Goal: Find specific page/section: Find specific page/section

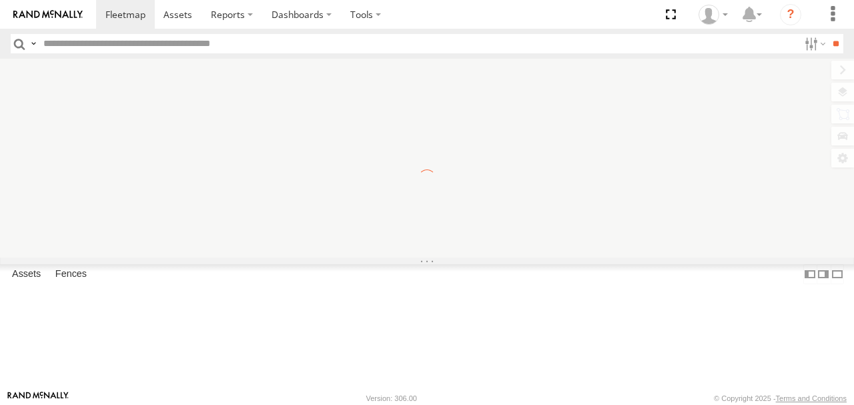
click at [839, 89] on div "To navigate the map with touch gestures double-tap and hold your finger on the …" at bounding box center [427, 158] width 854 height 199
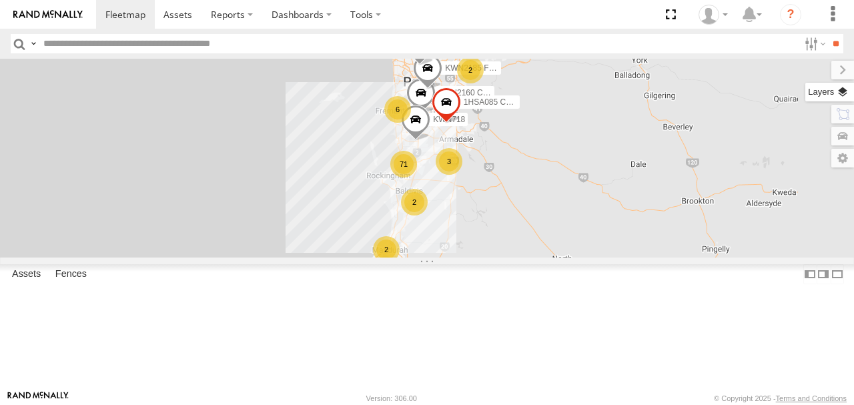
click at [842, 89] on label at bounding box center [830, 92] width 49 height 19
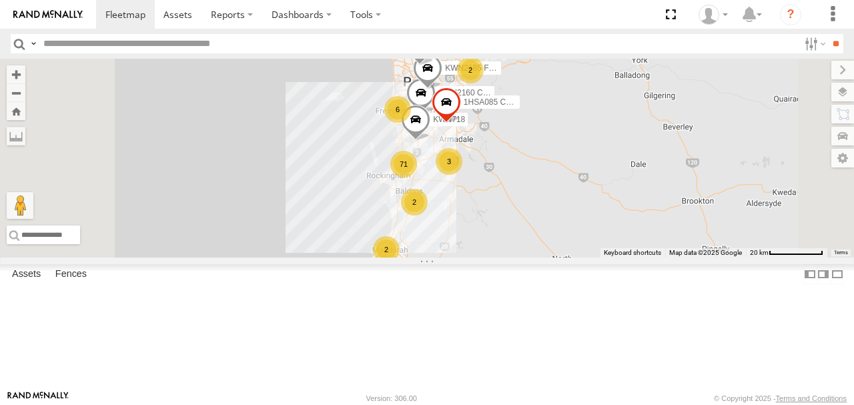
click at [0, 0] on span "Basemaps" at bounding box center [0, 0] width 0 height 0
click at [0, 0] on span "Satellite + Roadmap" at bounding box center [0, 0] width 0 height 0
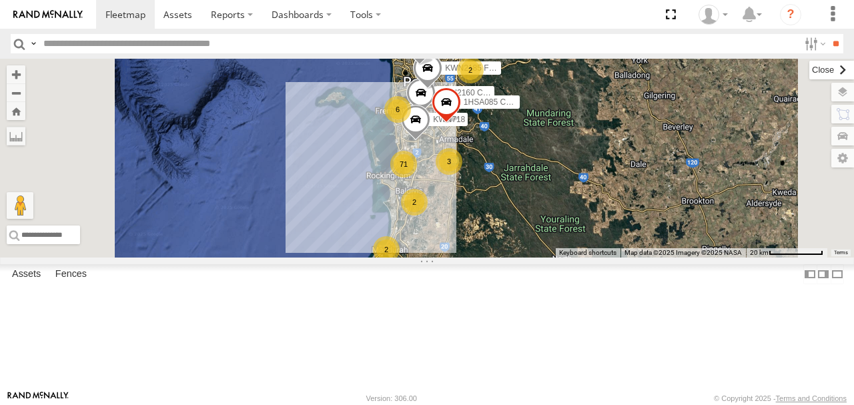
click at [810, 68] on label at bounding box center [832, 70] width 45 height 19
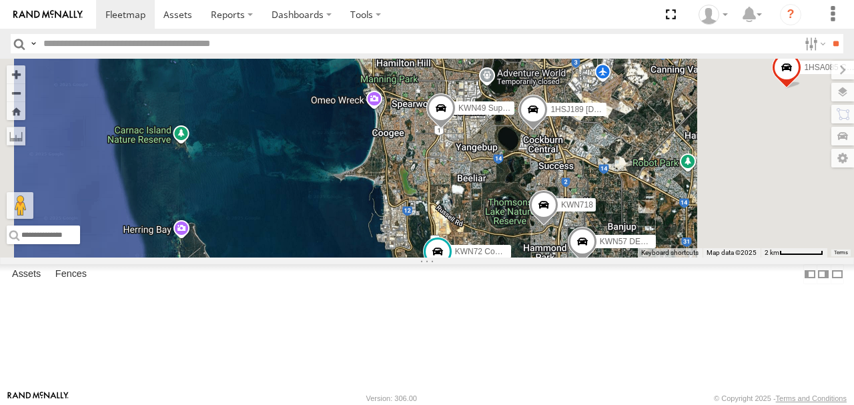
drag, startPoint x: 618, startPoint y: 226, endPoint x: 597, endPoint y: 151, distance: 77.8
click at [598, 153] on div "KWN2185 Facil. Cleaning 1HSA085 Coor. [DOMAIN_NAME] KWN2160 Coor.Project KWN718…" at bounding box center [427, 158] width 854 height 199
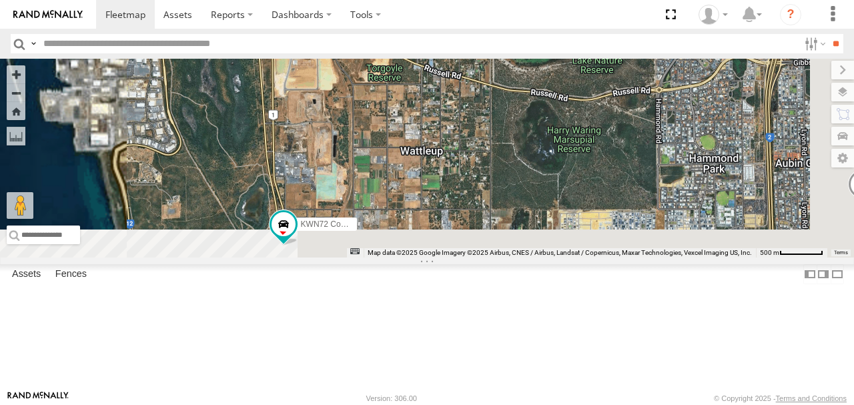
drag, startPoint x: 633, startPoint y: 142, endPoint x: 637, endPoint y: 92, distance: 49.6
click at [637, 98] on div "KWN2185 Facil. Cleaning 1HSA085 Coor. [DOMAIN_NAME] KWN2160 Coor.Project KWN718…" at bounding box center [427, 158] width 854 height 199
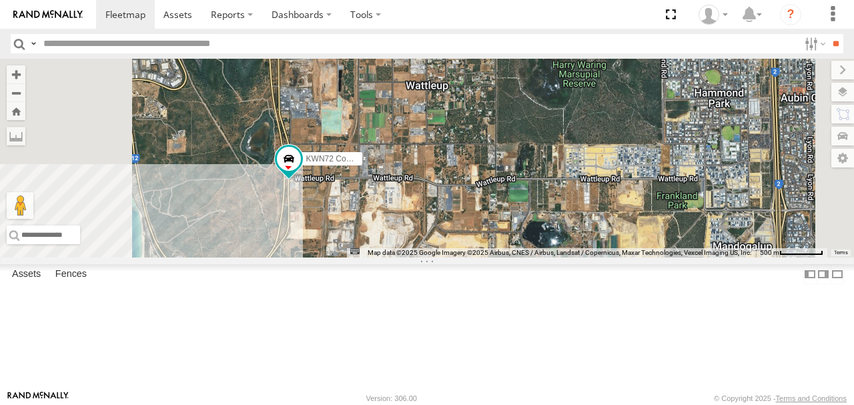
drag, startPoint x: 583, startPoint y: 185, endPoint x: 603, endPoint y: 138, distance: 51.2
click at [601, 140] on div "KWN2185 Facil. Cleaning 1HSA085 Coor. [DOMAIN_NAME] KWN2160 Coor.Project KWN718…" at bounding box center [427, 158] width 854 height 199
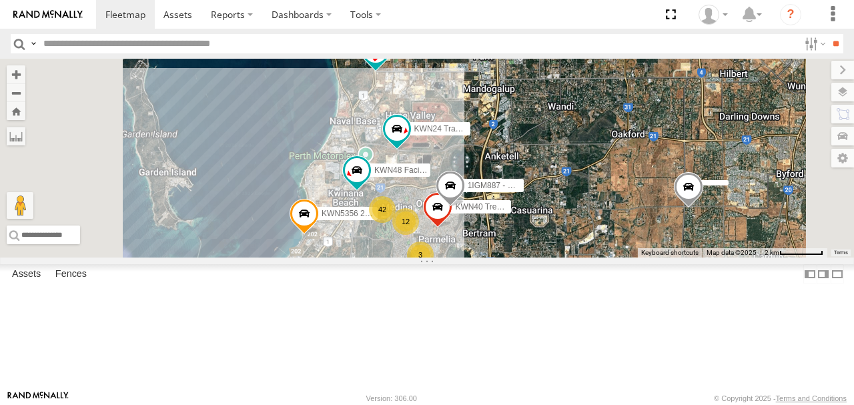
drag, startPoint x: 563, startPoint y: 236, endPoint x: 563, endPoint y: 150, distance: 86.1
click at [563, 153] on div "KWN2185 Facil. Cleaning 1HSA085 Coor. [DOMAIN_NAME] KWN2160 Coor.Project KWN718…" at bounding box center [427, 158] width 854 height 199
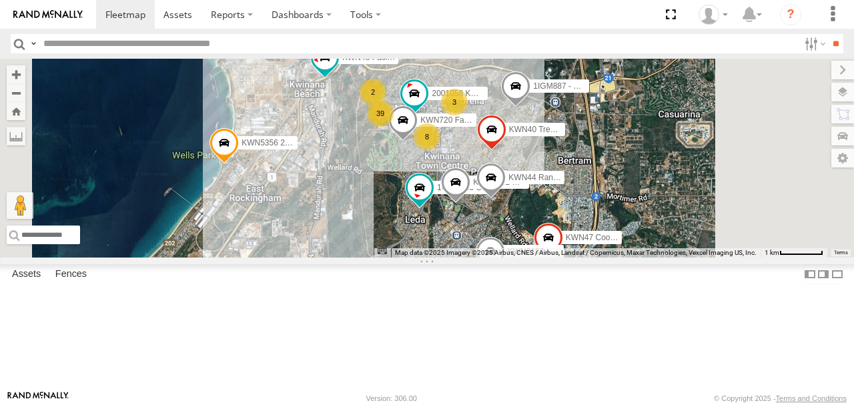
drag, startPoint x: 515, startPoint y: 272, endPoint x: 518, endPoint y: 178, distance: 94.8
click at [519, 179] on div "KWN2185 Facil. Cleaning 1HSA085 Coor. [DOMAIN_NAME] KWN2160 Coor.Project KWN718…" at bounding box center [427, 158] width 854 height 199
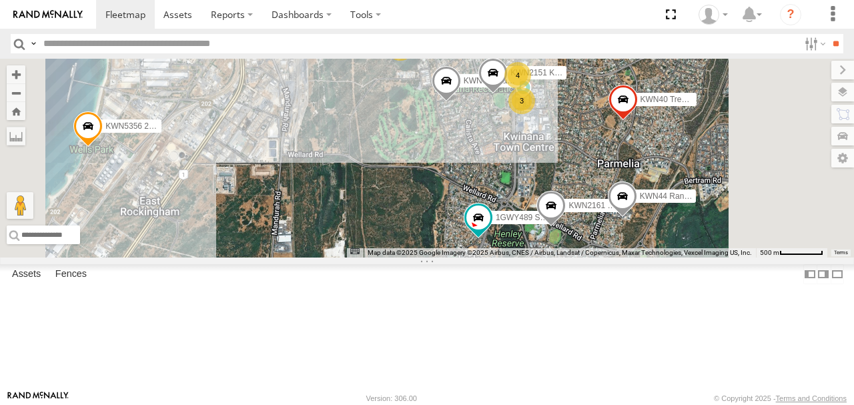
drag, startPoint x: 551, startPoint y: 228, endPoint x: 537, endPoint y: 144, distance: 85.3
click at [537, 144] on div "KWN2185 Facil. Cleaning 1HSA085 Coor. [DOMAIN_NAME] KWN2160 Coor.Project KWN718…" at bounding box center [427, 158] width 854 height 199
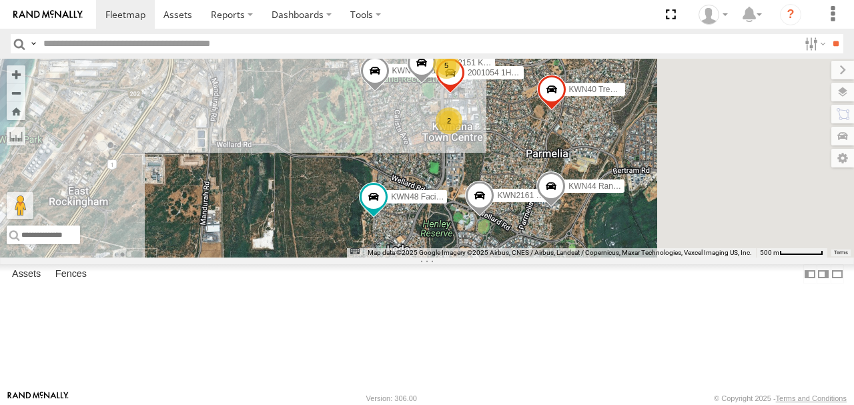
drag, startPoint x: 594, startPoint y: 164, endPoint x: 539, endPoint y: 206, distance: 69.4
click at [541, 208] on div "KWN40 Tree Officer KWN48 Facil.Maint KWN720 Facility Maint KWN2161 Workshop KWN…" at bounding box center [427, 158] width 854 height 199
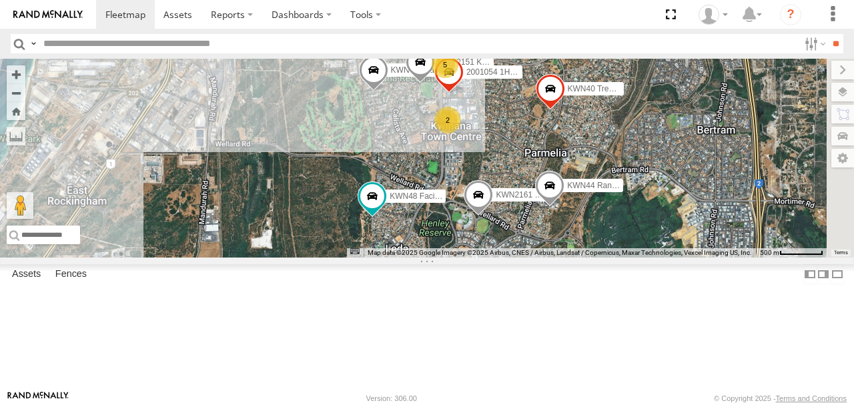
click at [106, 43] on input "text" at bounding box center [418, 43] width 761 height 19
type input "****"
click at [828, 34] on input "**" at bounding box center [835, 43] width 15 height 19
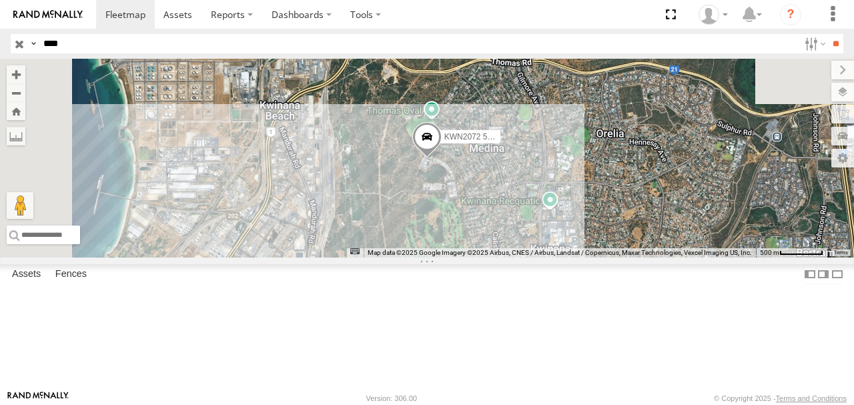
click at [0, 0] on div "KWN2072 509 Hino 300 (Grafitti truck)" at bounding box center [0, 0] width 0 height 0
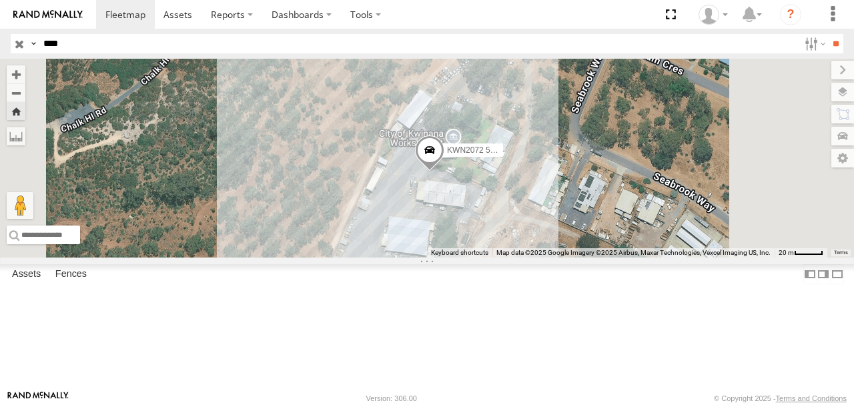
click at [17, 43] on input "button" at bounding box center [19, 43] width 17 height 19
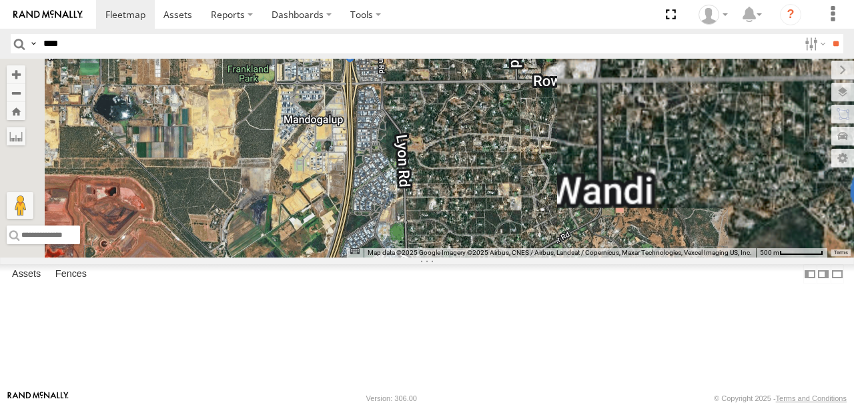
drag, startPoint x: 519, startPoint y: 294, endPoint x: 554, endPoint y: 153, distance: 145.7
click at [554, 154] on div "KWN2185 Facil. Cleaning 1HSA085 Coor. [DOMAIN_NAME] 2001087 1IFO858 KWN49 Super…" at bounding box center [427, 158] width 854 height 199
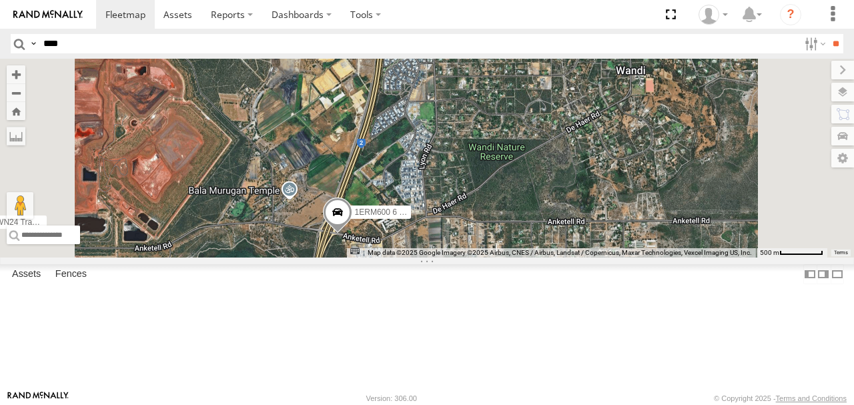
click at [352, 234] on span at bounding box center [337, 216] width 29 height 36
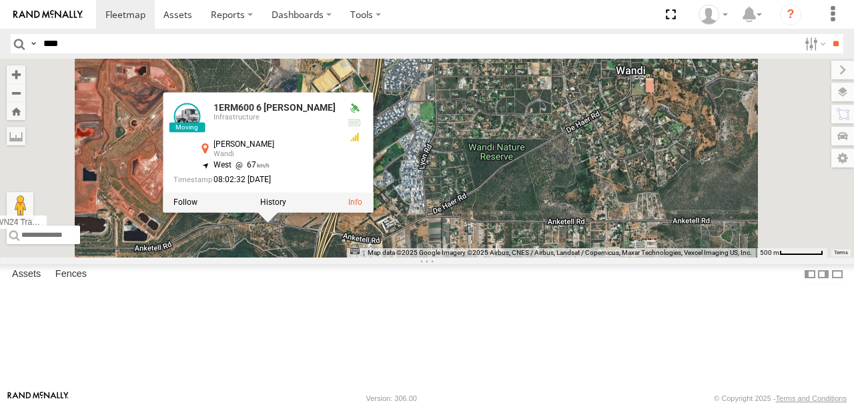
click at [476, 258] on div "KWN2185 Facil. Cleaning 1HSA085 Coor. [DOMAIN_NAME] 2001087 1IFO858 KWN49 Super…" at bounding box center [427, 158] width 854 height 199
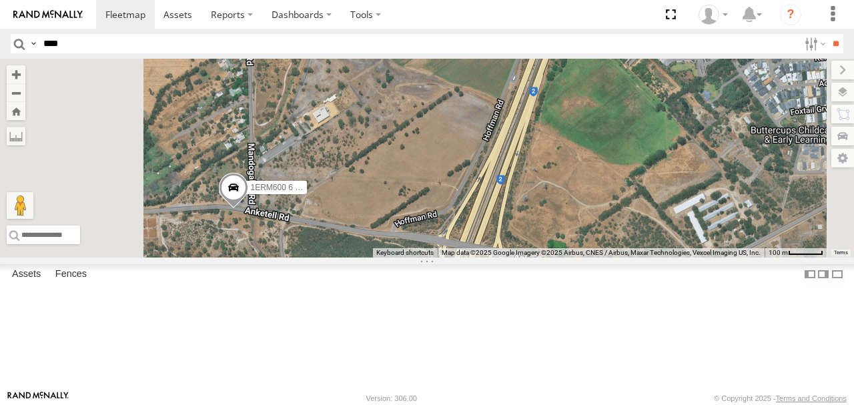
drag, startPoint x: 495, startPoint y: 222, endPoint x: 528, endPoint y: 195, distance: 42.7
click at [523, 199] on div "KWN2185 Facil. Cleaning 1HSA085 Coor. [DOMAIN_NAME] 2001087 1IFO858 KWN49 Super…" at bounding box center [427, 158] width 854 height 199
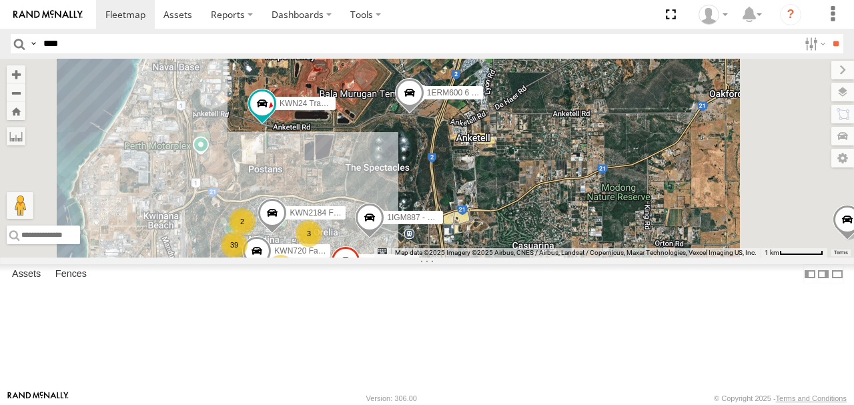
drag, startPoint x: 449, startPoint y: 264, endPoint x: 463, endPoint y: 203, distance: 62.5
click at [463, 203] on div "KWN2185 Facil. Cleaning 1HSA085 Coor. [DOMAIN_NAME] 2001087 1IFO858 KWN49 Super…" at bounding box center [427, 158] width 854 height 199
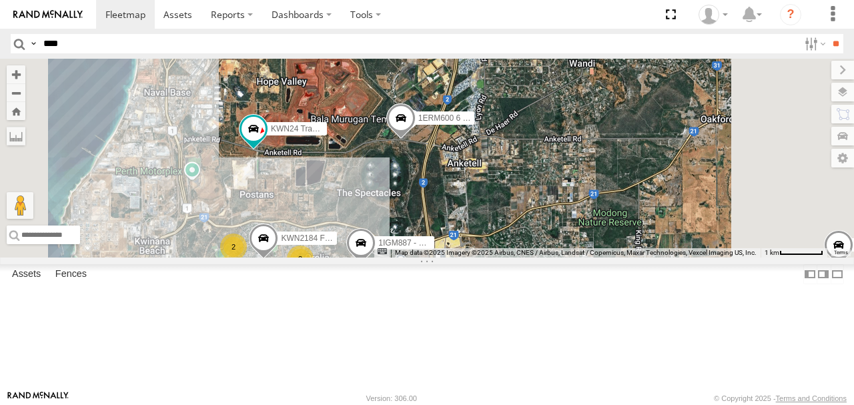
drag, startPoint x: 529, startPoint y: 209, endPoint x: 520, endPoint y: 247, distance: 39.2
click at [520, 247] on div "KWN2185 Facil. Cleaning 1HSA085 Coor. [DOMAIN_NAME] 2001087 1IFO858 KWN49 Super…" at bounding box center [427, 158] width 854 height 199
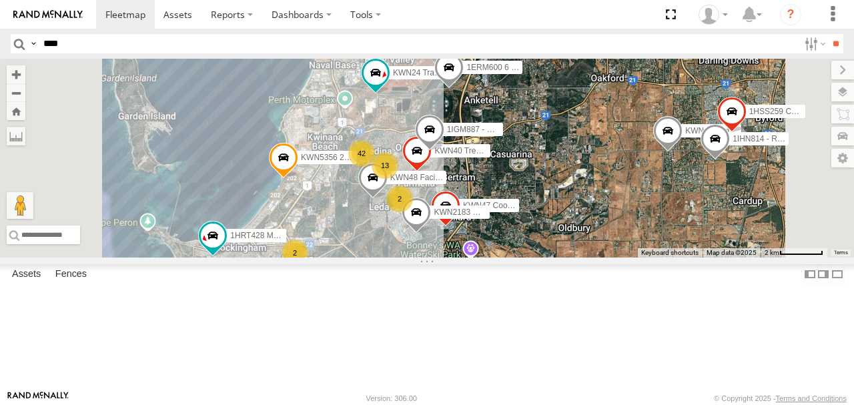
drag, startPoint x: 461, startPoint y: 244, endPoint x: 539, endPoint y: 164, distance: 111.9
click at [539, 165] on div "KWN2185 Facil. Cleaning 1HSA085 Coor. [DOMAIN_NAME] 2001087 1IFO858 KWN49 Super…" at bounding box center [427, 158] width 854 height 199
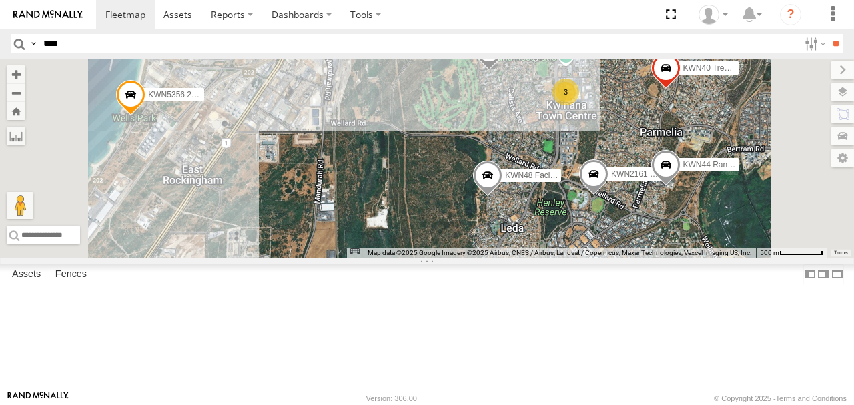
drag, startPoint x: 533, startPoint y: 249, endPoint x: 526, endPoint y: 184, distance: 65.8
click at [528, 187] on div "KWN2185 Facil. Cleaning 1HSA085 Coor. [DOMAIN_NAME] 2001087 1IFO858 KWN49 Super…" at bounding box center [427, 158] width 854 height 199
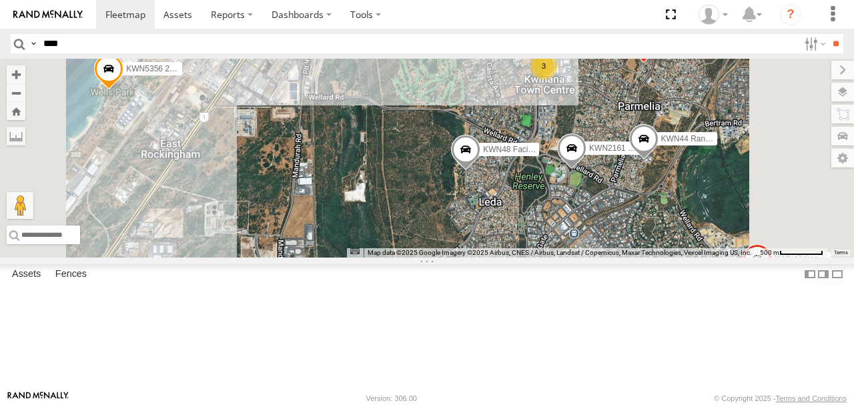
drag, startPoint x: 542, startPoint y: 215, endPoint x: 446, endPoint y: 182, distance: 101.8
click at [446, 183] on div "KWN2185 Facil. Cleaning 1HSA085 Coor. [DOMAIN_NAME] 2001087 1IFO858 KWN49 Super…" at bounding box center [427, 158] width 854 height 199
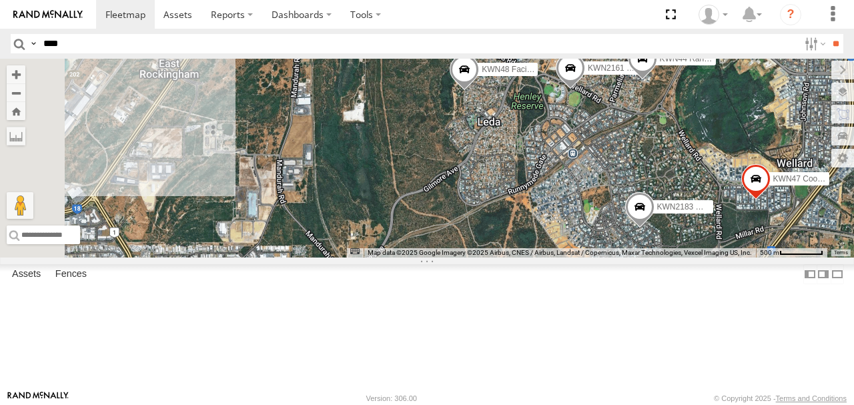
drag, startPoint x: 611, startPoint y: 184, endPoint x: 624, endPoint y: 180, distance: 13.8
click at [623, 180] on div "KWN2185 Facil. Cleaning 1HSA085 Coor. [DOMAIN_NAME] 2001087 1IFO858 KWN49 Super…" at bounding box center [427, 158] width 854 height 199
